Goal: Task Accomplishment & Management: Use online tool/utility

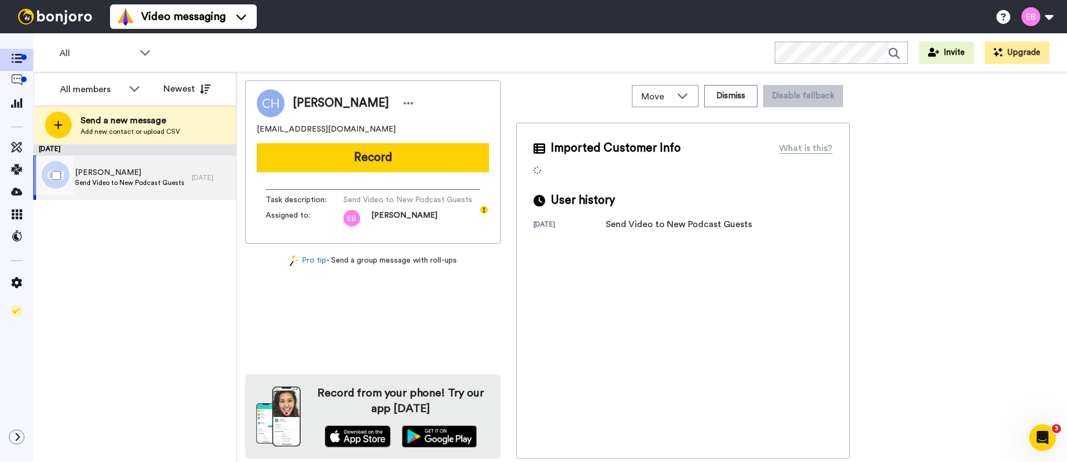
click at [175, 172] on span "Cortney Harding" at bounding box center [129, 172] width 109 height 11
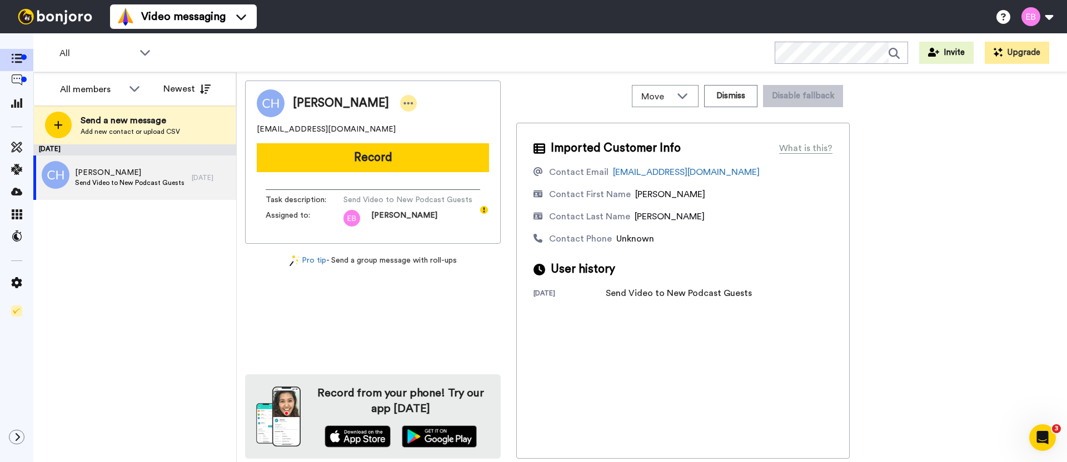
click at [408, 104] on div at bounding box center [408, 103] width 17 height 17
click at [431, 165] on li "Dismiss" at bounding box center [432, 169] width 81 height 16
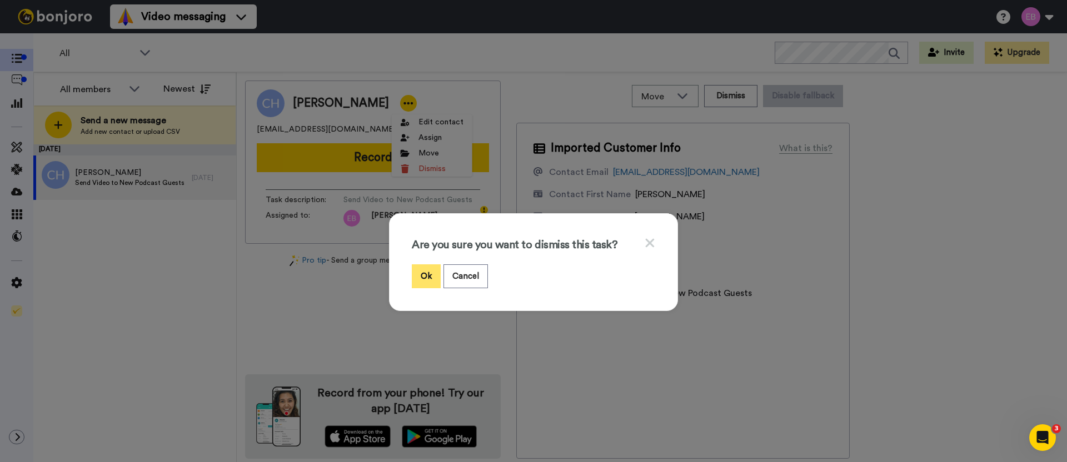
click at [421, 278] on button "Ok" at bounding box center [426, 277] width 29 height 24
